Goal: Transaction & Acquisition: Purchase product/service

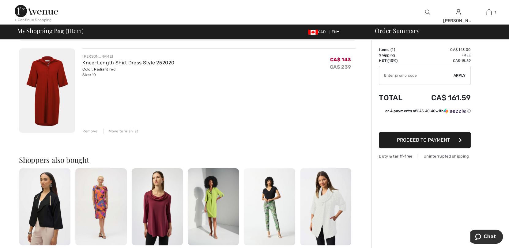
scroll to position [31, 0]
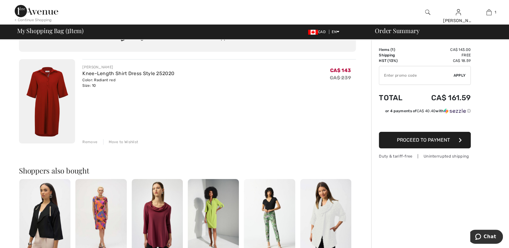
click at [436, 139] on span "Proceed to Payment" at bounding box center [423, 140] width 53 height 6
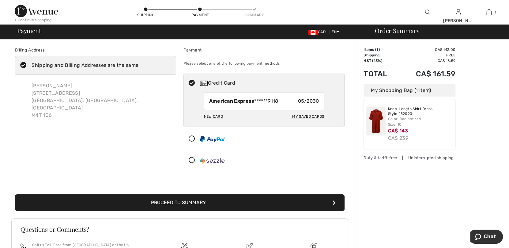
click at [180, 202] on button "Proceed to Summary" at bounding box center [180, 202] width 330 height 17
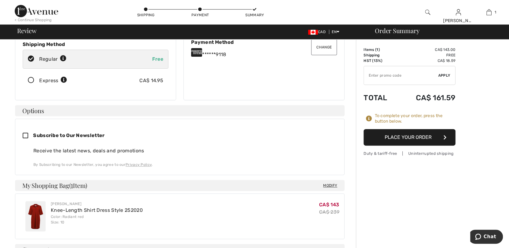
scroll to position [122, 0]
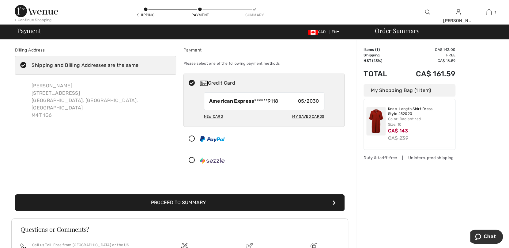
click at [185, 201] on button "Proceed to Summary" at bounding box center [180, 202] width 330 height 17
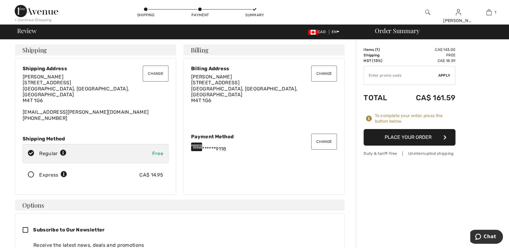
drag, startPoint x: 417, startPoint y: 137, endPoint x: 417, endPoint y: 133, distance: 4.4
click at [417, 133] on button "Place Your Order" at bounding box center [410, 137] width 92 height 17
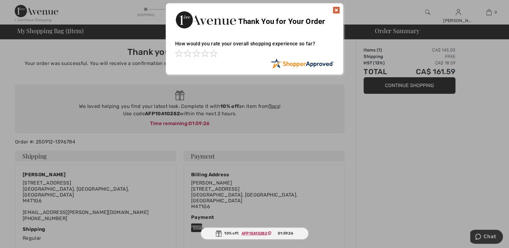
click at [338, 8] on img at bounding box center [336, 9] width 7 height 7
